Goal: Information Seeking & Learning: Find specific page/section

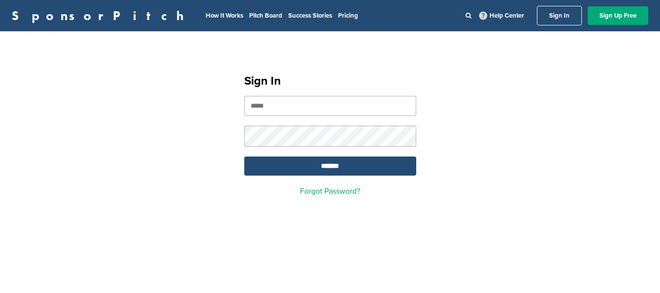
click at [281, 101] on input "email" at bounding box center [330, 106] width 172 height 20
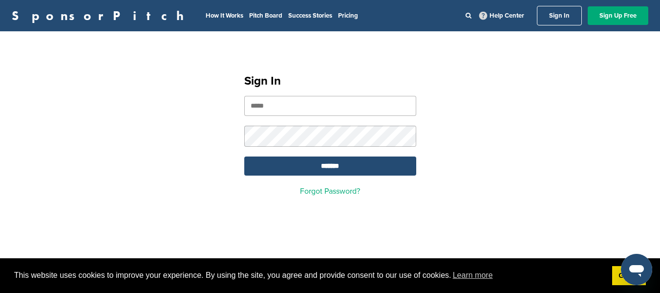
click at [281, 101] on input "email" at bounding box center [330, 106] width 172 height 20
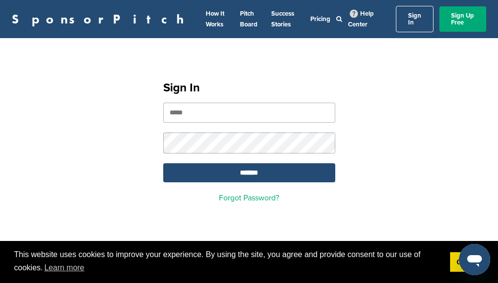
click at [214, 109] on input "email" at bounding box center [249, 113] width 172 height 20
type input "**********"
click at [253, 163] on input "*******" at bounding box center [249, 172] width 172 height 19
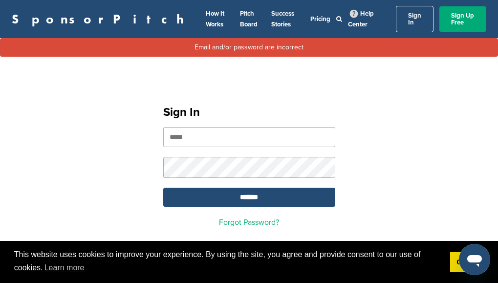
click at [218, 127] on input "email" at bounding box center [249, 137] width 172 height 20
paste input "**********"
type input "**********"
click at [247, 189] on input "*******" at bounding box center [249, 197] width 172 height 19
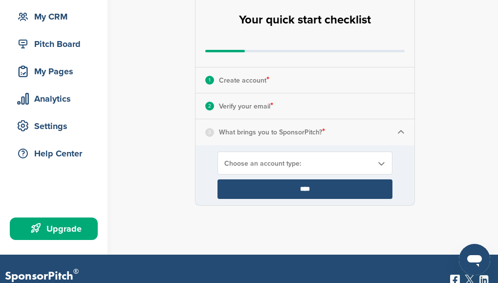
scroll to position [98, 0]
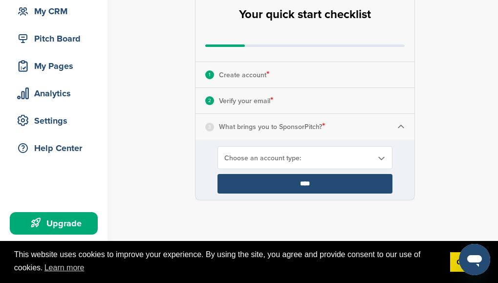
click at [317, 150] on div "Choose an account type:" at bounding box center [304, 157] width 175 height 23
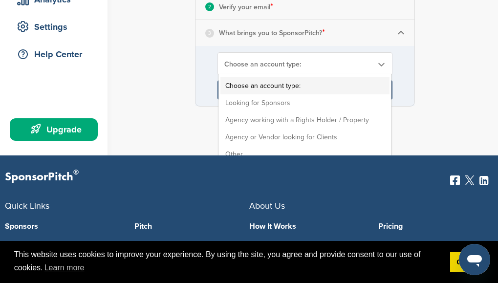
scroll to position [195, 0]
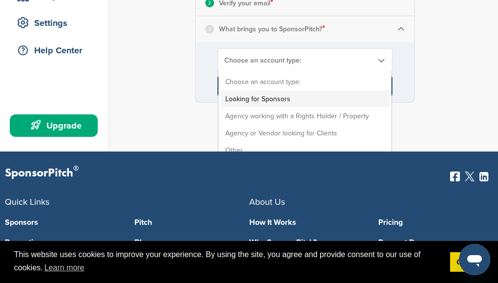
click at [300, 99] on li "Looking for Sponsors" at bounding box center [304, 98] width 169 height 17
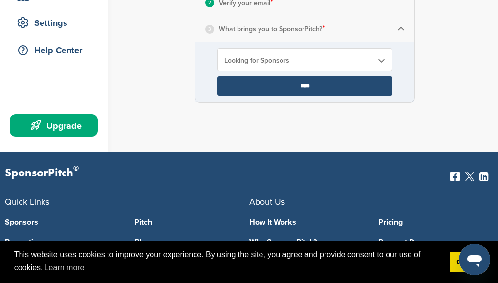
click at [317, 95] on input "****" at bounding box center [304, 86] width 175 height 20
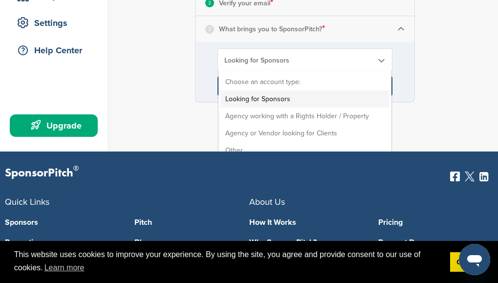
click at [320, 63] on span "Looking for Sponsors" at bounding box center [298, 60] width 148 height 8
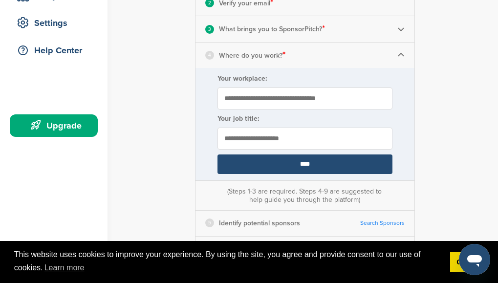
click at [286, 101] on input "Your workplace:" at bounding box center [304, 98] width 175 height 22
type input "**********"
click at [274, 143] on input "text" at bounding box center [304, 138] width 175 height 22
type input "*******"
click at [347, 167] on input "****" at bounding box center [304, 164] width 175 height 20
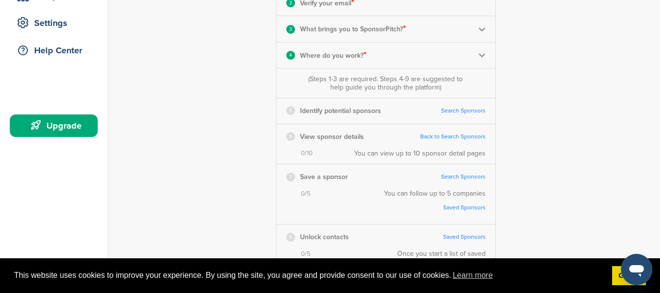
click at [467, 109] on link "Search Sponsors" at bounding box center [463, 110] width 44 height 7
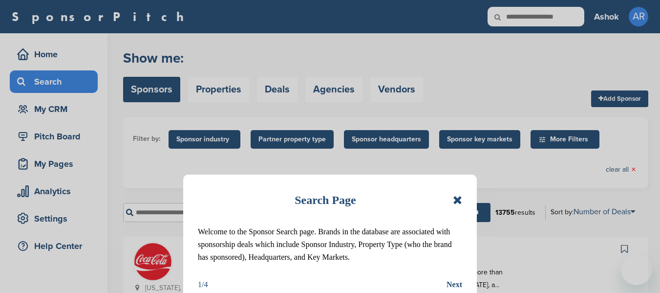
click at [450, 282] on div "Next" at bounding box center [454, 284] width 16 height 13
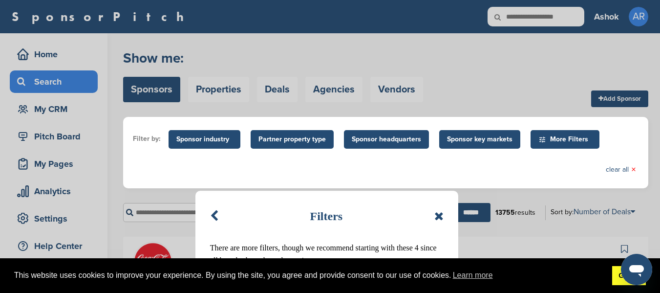
click at [617, 281] on link "Got it!" at bounding box center [629, 276] width 34 height 20
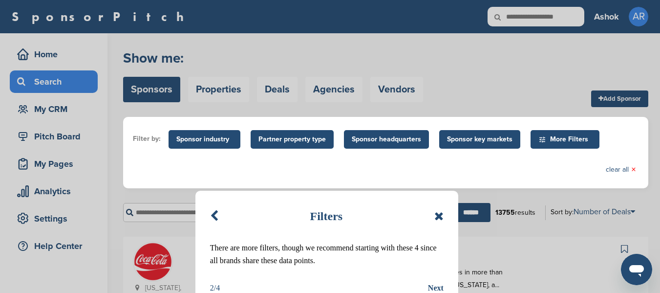
click at [444, 287] on div "Filters There are more filters, though we recommend starting with these 4 since…" at bounding box center [326, 249] width 263 height 118
click at [442, 287] on div "Next" at bounding box center [436, 287] width 16 height 13
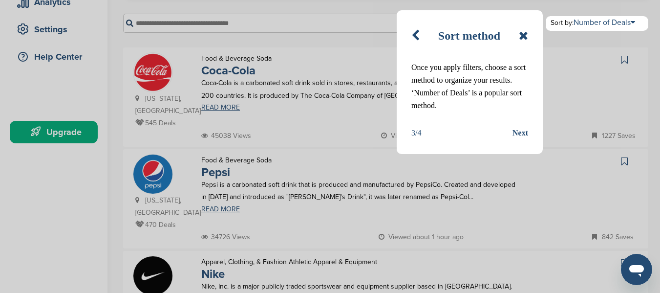
scroll to position [195, 0]
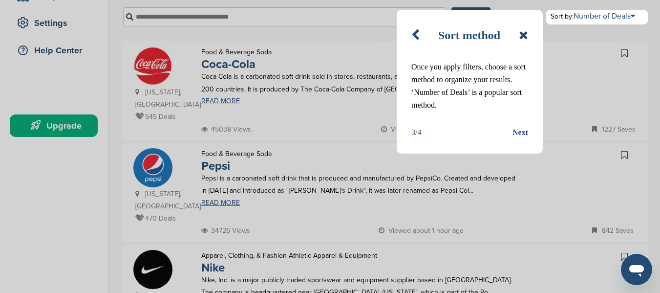
click at [512, 131] on div "Next" at bounding box center [520, 132] width 16 height 13
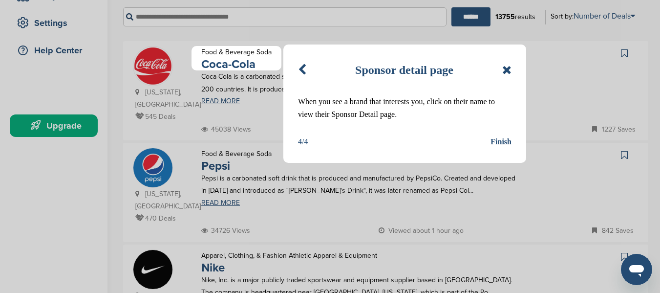
click at [493, 141] on div "Finish" at bounding box center [500, 141] width 21 height 13
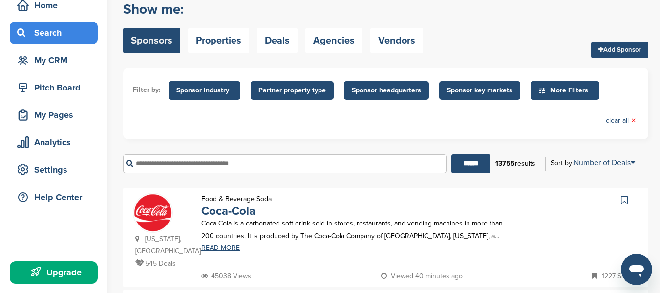
scroll to position [0, 0]
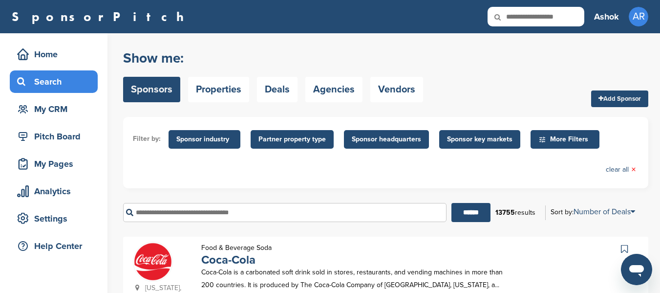
click at [585, 137] on span "More Filters" at bounding box center [566, 139] width 56 height 11
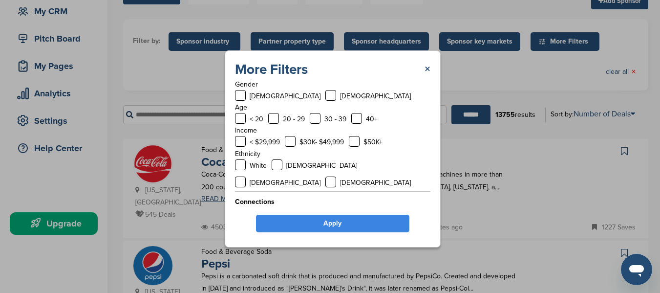
scroll to position [49, 0]
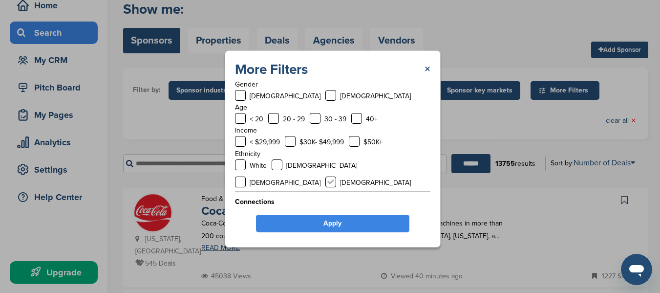
click at [336, 176] on label at bounding box center [330, 181] width 11 height 11
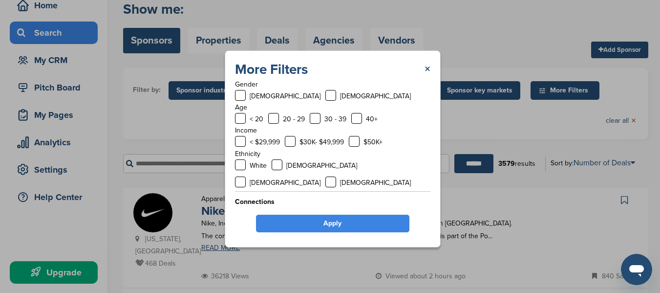
click at [237, 214] on label at bounding box center [240, 219] width 11 height 11
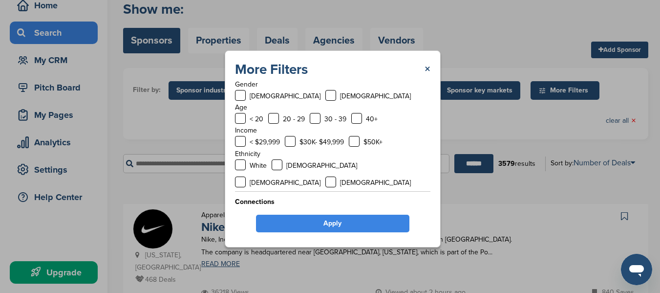
click at [287, 214] on label at bounding box center [286, 219] width 11 height 11
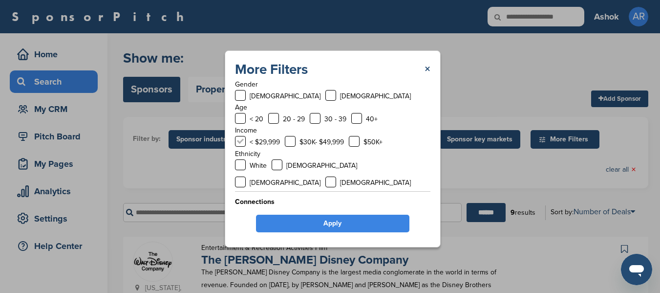
click at [241, 136] on label at bounding box center [240, 141] width 11 height 11
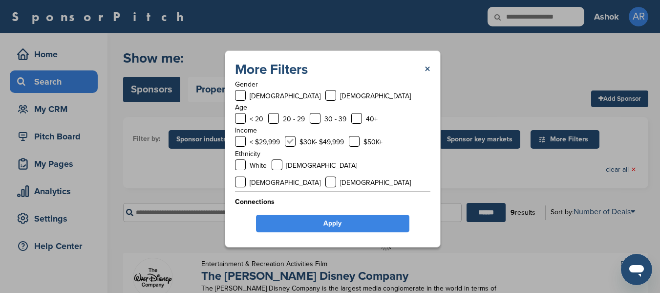
click at [289, 143] on label at bounding box center [290, 141] width 11 height 11
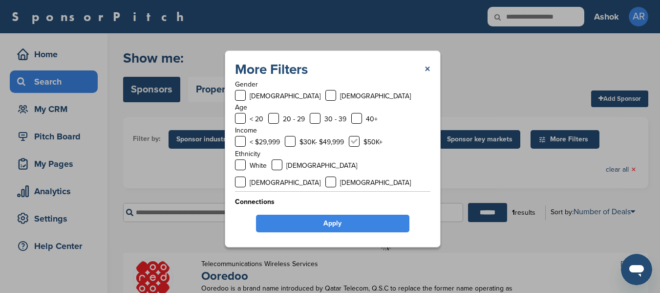
click at [355, 141] on label at bounding box center [354, 141] width 11 height 11
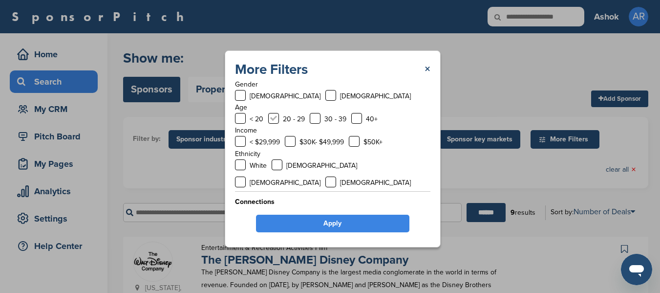
click at [272, 117] on label at bounding box center [273, 118] width 11 height 11
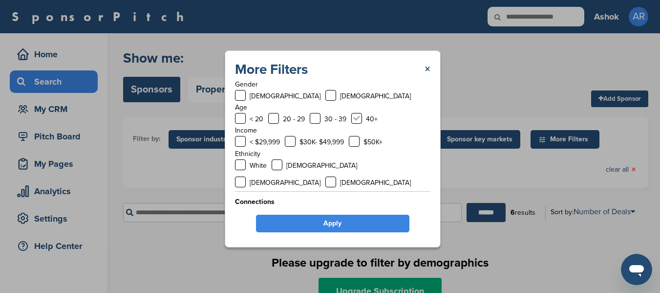
click at [353, 116] on label at bounding box center [356, 118] width 11 height 11
click at [244, 96] on label at bounding box center [240, 95] width 11 height 11
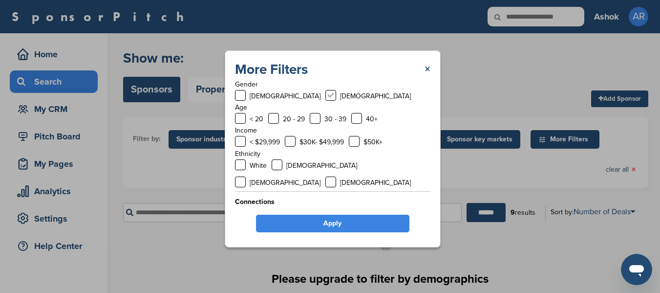
click at [325, 93] on label at bounding box center [330, 95] width 11 height 11
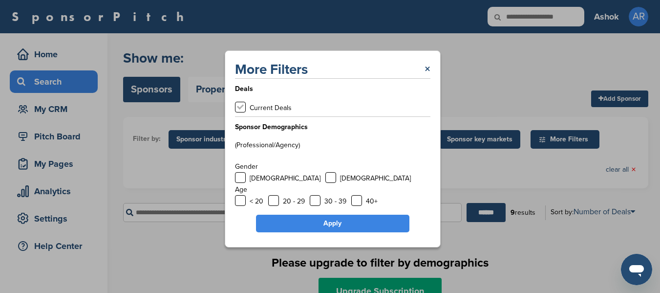
click at [240, 105] on label at bounding box center [240, 107] width 11 height 11
click at [285, 144] on label "(Professional/Agency)" at bounding box center [267, 145] width 65 height 8
click at [341, 222] on link "Apply" at bounding box center [332, 223] width 153 height 18
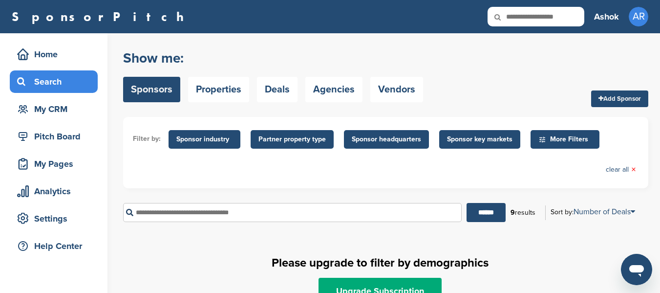
click at [620, 164] on ul "Filter by: Sponsor industry Sponsor Industry × Apparel, Clothing, & Fashion Acc…" at bounding box center [386, 153] width 506 height 52
click at [606, 169] on link "clear all ×" at bounding box center [621, 169] width 30 height 11
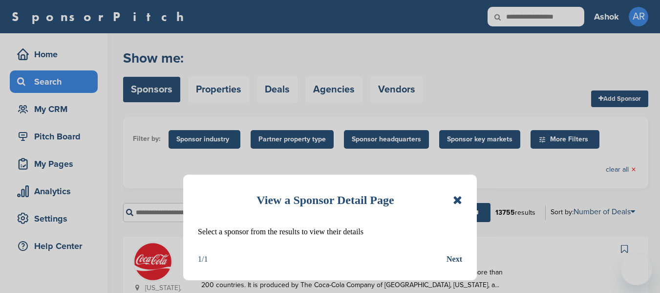
click at [456, 201] on icon at bounding box center [457, 200] width 9 height 12
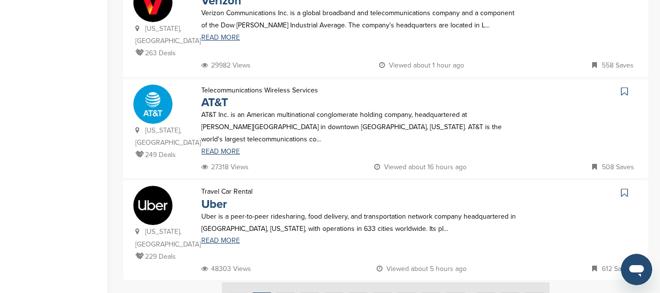
scroll to position [977, 0]
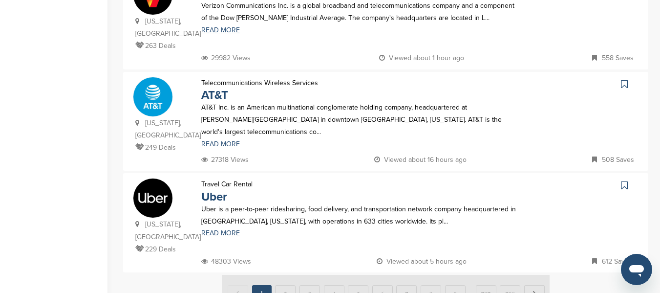
click at [280, 274] on img at bounding box center [386, 292] width 328 height 37
click at [289, 274] on img at bounding box center [386, 292] width 328 height 37
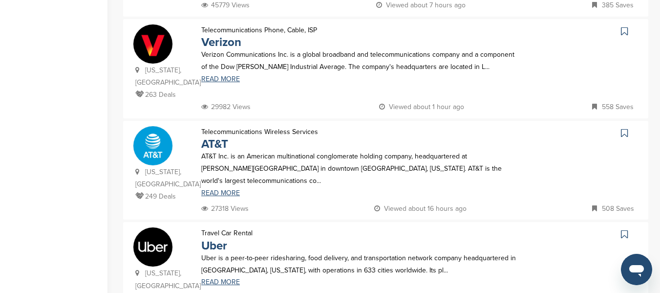
click at [199, 227] on div "Travel Car Rental Uber Uber is a peer-to-peer ridesharing, food delivery, and t…" at bounding box center [358, 265] width 335 height 77
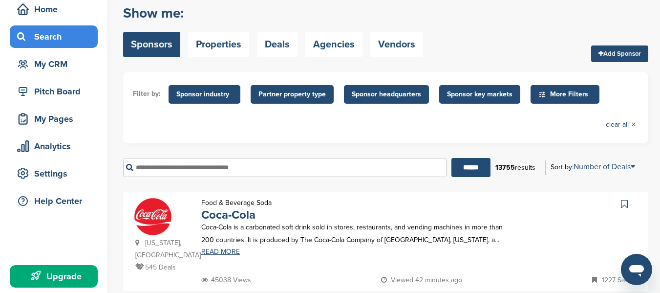
scroll to position [0, 0]
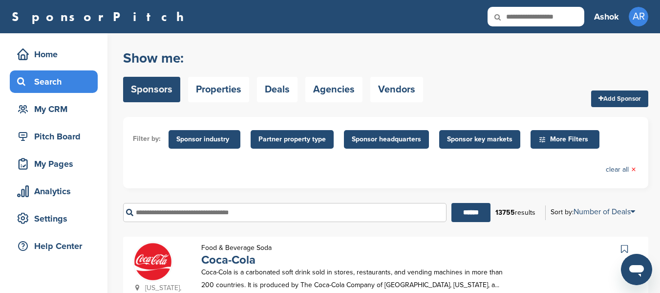
click at [557, 132] on span "More Filters" at bounding box center [564, 139] width 69 height 19
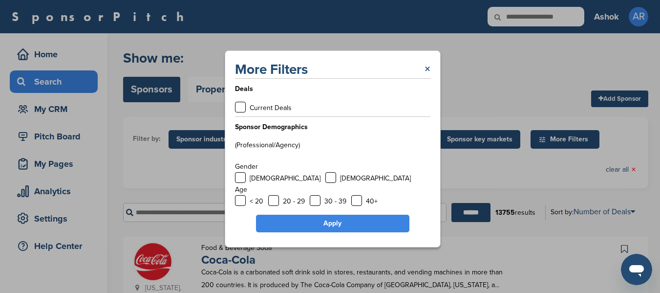
click at [424, 68] on link "×" at bounding box center [427, 70] width 6 height 18
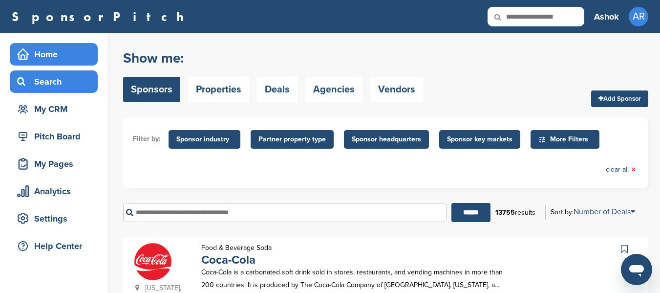
click at [52, 58] on div "Home" at bounding box center [56, 54] width 83 height 18
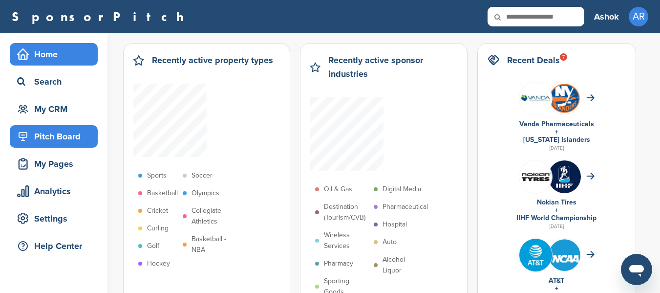
click at [55, 141] on div "Pitch Board" at bounding box center [56, 136] width 83 height 18
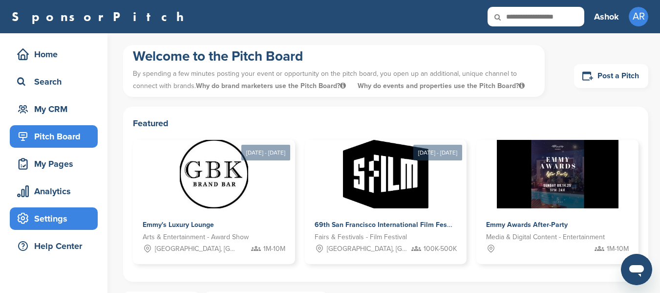
click at [36, 217] on div "Settings" at bounding box center [56, 219] width 83 height 18
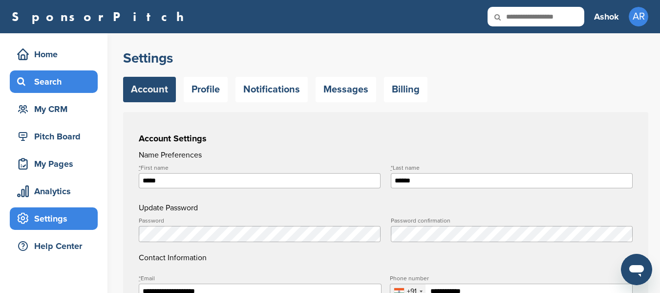
click at [59, 75] on div "Search" at bounding box center [56, 82] width 83 height 18
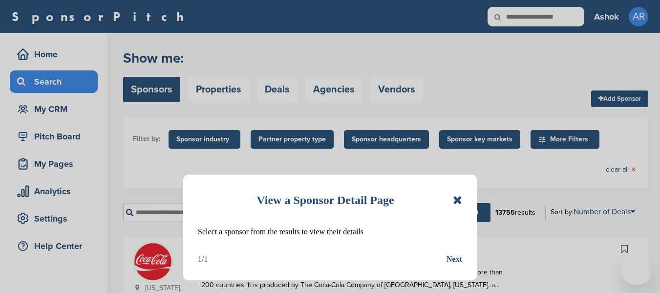
click at [458, 200] on icon at bounding box center [457, 200] width 9 height 12
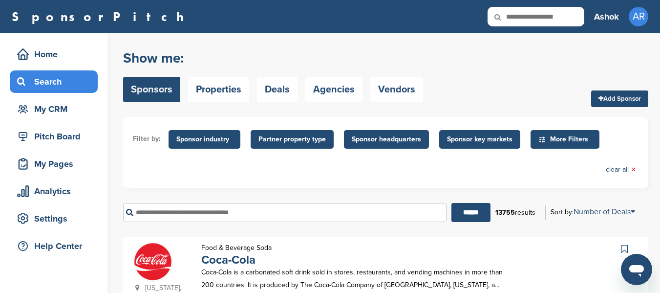
click at [164, 217] on input "text" at bounding box center [284, 212] width 323 height 19
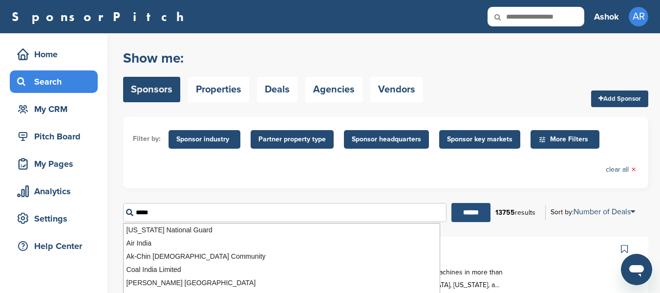
click at [458, 213] on input "******" at bounding box center [470, 212] width 39 height 19
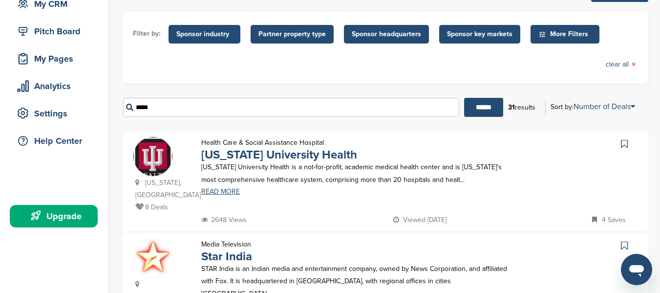
scroll to position [97, 0]
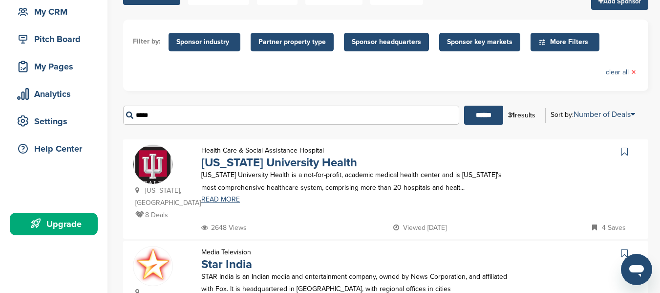
click at [412, 42] on span "Sponsor headquarters" at bounding box center [386, 42] width 69 height 11
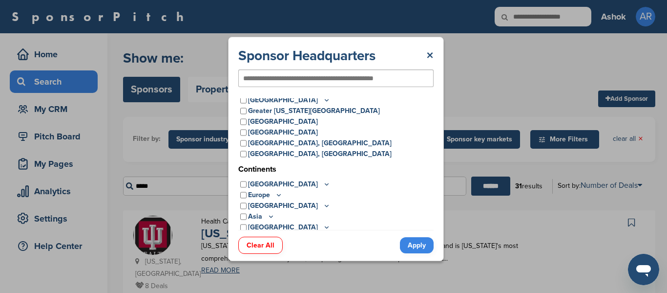
scroll to position [43, 0]
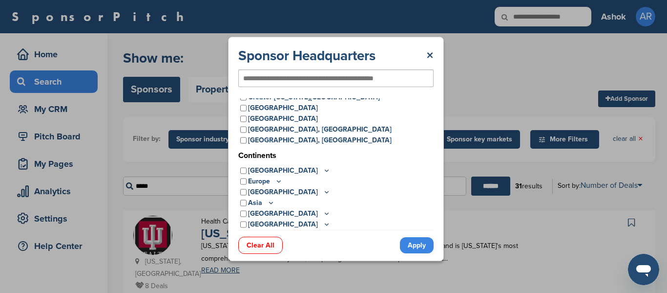
click at [269, 205] on icon at bounding box center [271, 202] width 8 height 8
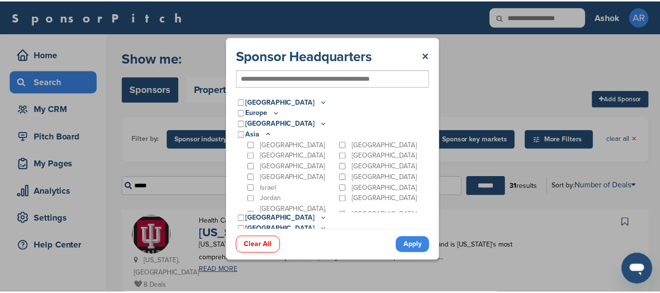
scroll to position [117, 0]
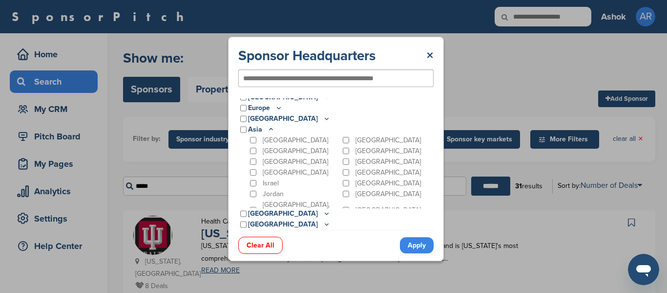
click at [258, 171] on div "[GEOGRAPHIC_DATA]" at bounding box center [294, 172] width 93 height 11
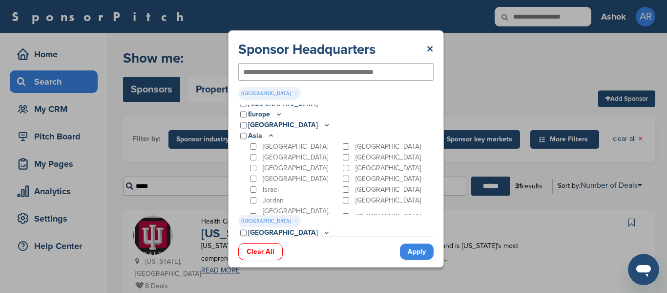
click at [412, 250] on link "Apply" at bounding box center [417, 251] width 34 height 16
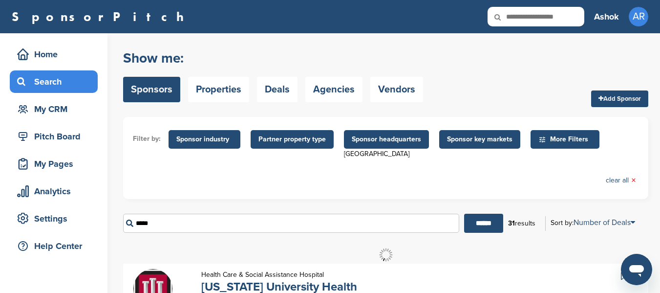
click at [400, 227] on input "*****" at bounding box center [291, 222] width 336 height 19
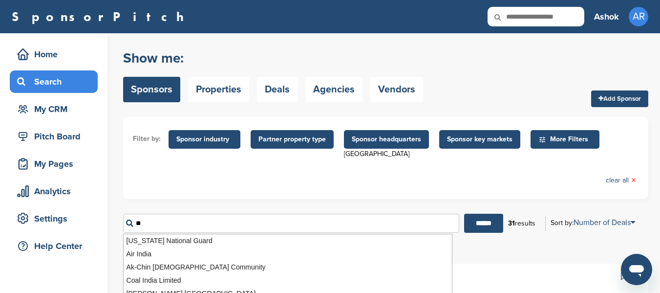
type input "*"
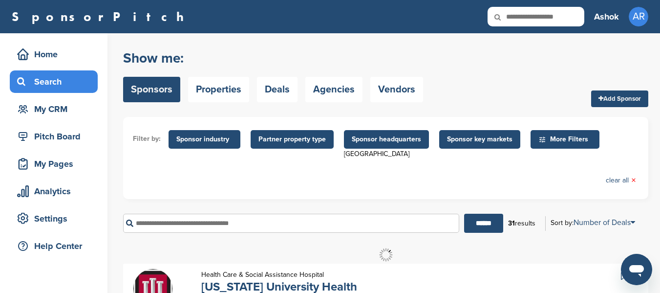
click at [397, 188] on ul "Filter by: Sponsor industry Sponsor Industry × Apparel, Clothing, & Fashion Acc…" at bounding box center [386, 158] width 506 height 63
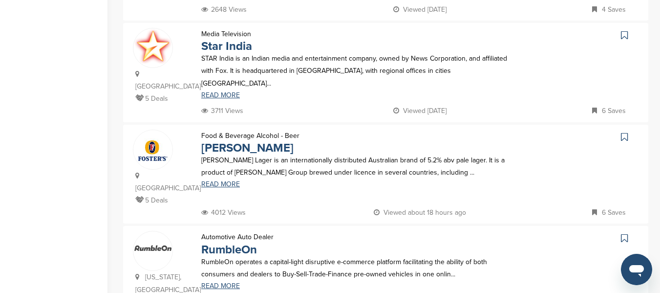
scroll to position [98, 0]
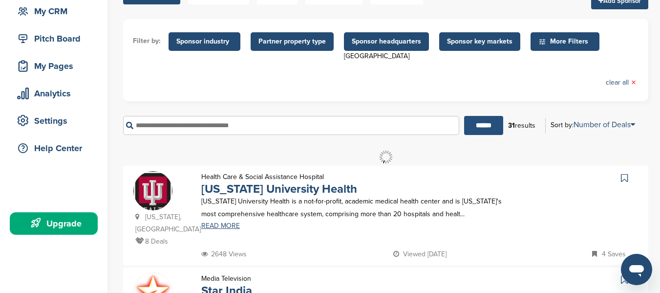
click at [481, 130] on input "******" at bounding box center [483, 125] width 39 height 19
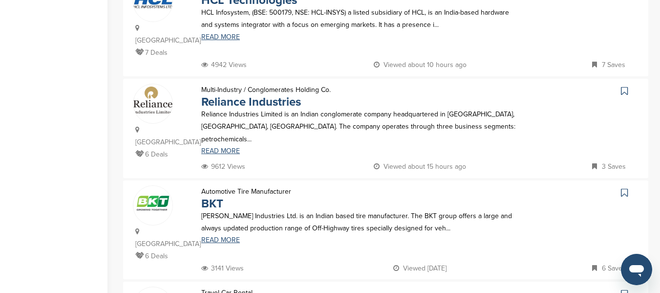
scroll to position [928, 0]
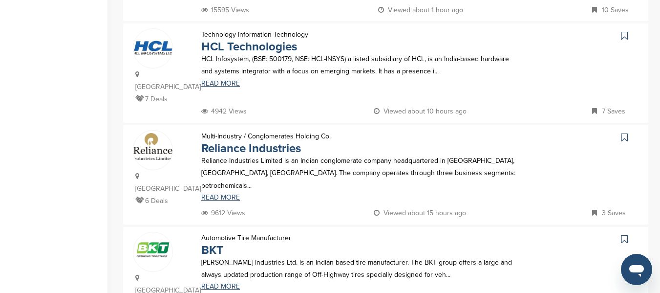
scroll to position [830, 0]
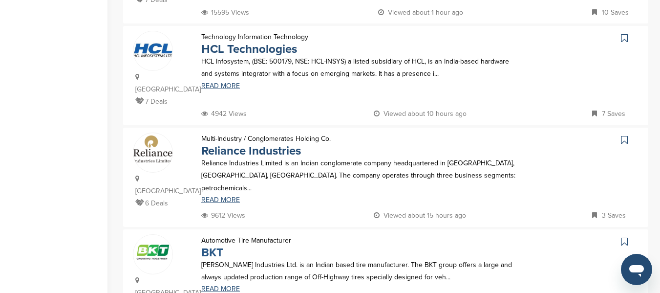
click at [214, 245] on link "BKT" at bounding box center [212, 252] width 22 height 14
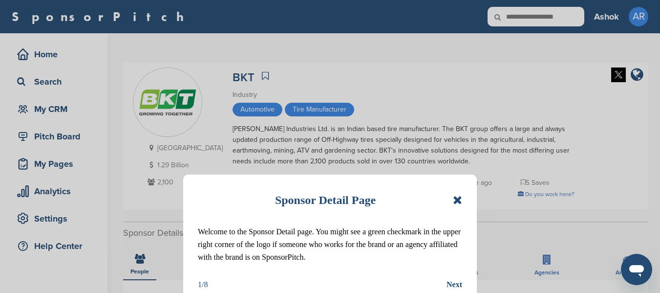
click at [458, 197] on icon at bounding box center [457, 200] width 9 height 12
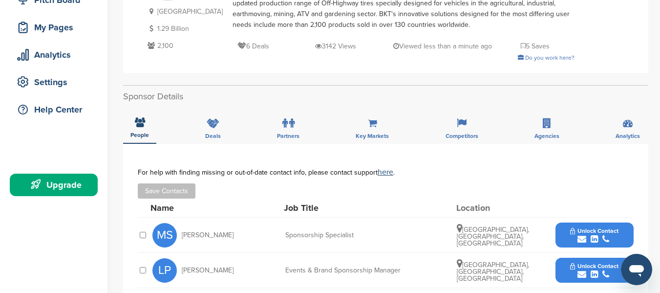
scroll to position [98, 0]
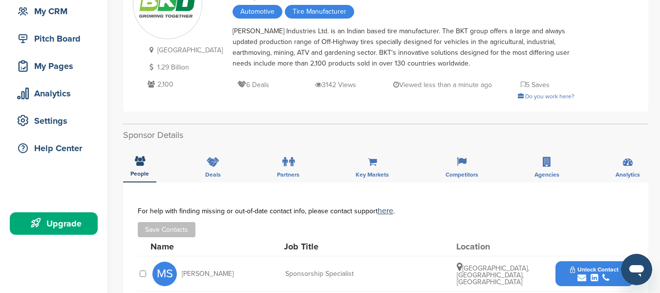
click at [285, 5] on span "Tire Manufacturer" at bounding box center [319, 12] width 69 height 14
click at [285, 12] on span "Tire Manufacturer" at bounding box center [319, 12] width 69 height 14
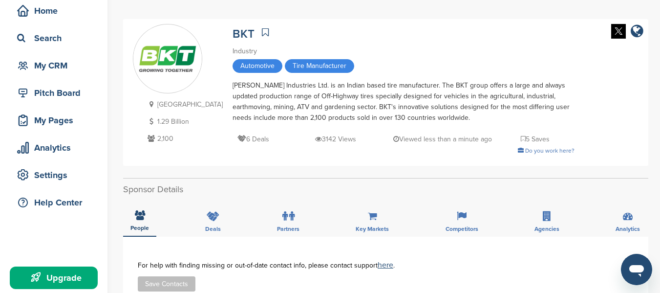
scroll to position [0, 0]
